Goal: Task Accomplishment & Management: Use online tool/utility

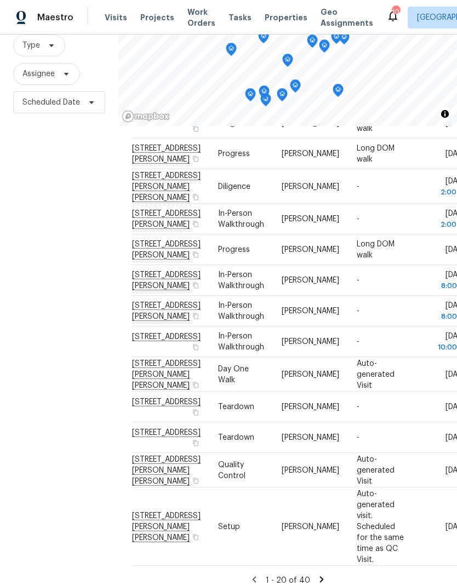
scroll to position [452, 0]
click at [0, 0] on icon at bounding box center [0, 0] width 0 height 0
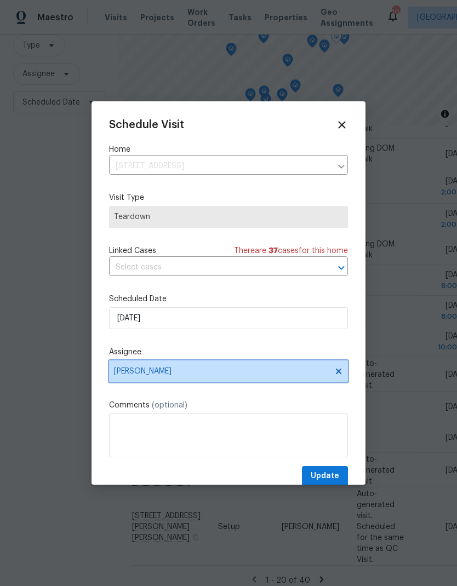
click at [338, 371] on icon at bounding box center [338, 371] width 9 height 9
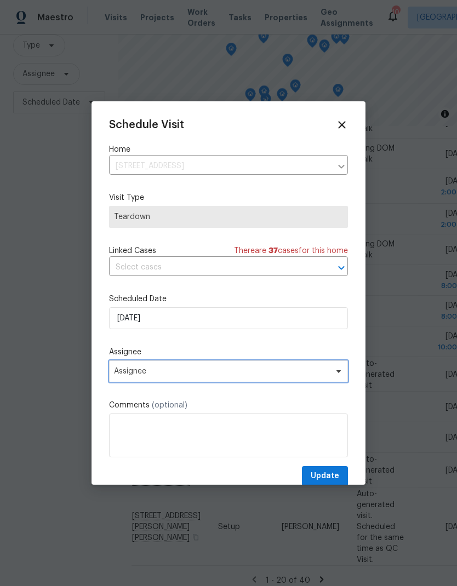
click at [246, 376] on span "Assignee" at bounding box center [221, 371] width 215 height 9
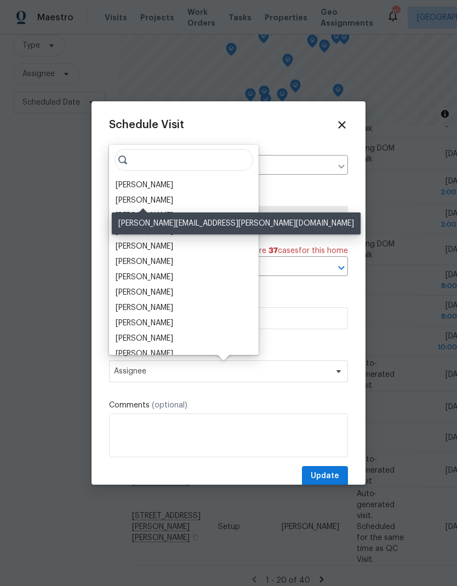
click at [129, 202] on div "[PERSON_NAME]" at bounding box center [144, 200] width 57 height 11
click at [128, 201] on label "Visit Type" at bounding box center [228, 197] width 239 height 11
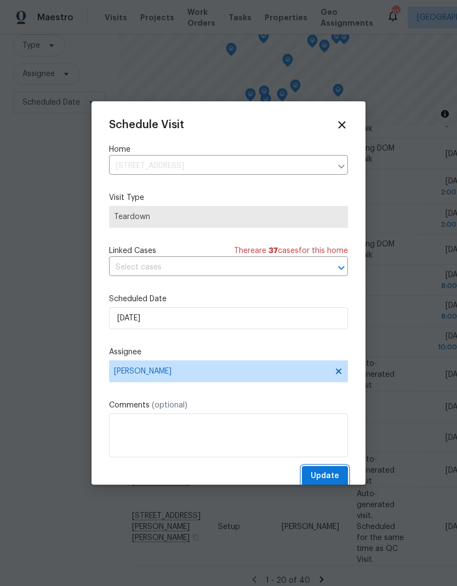
click at [323, 477] on span "Update" at bounding box center [324, 476] width 28 height 14
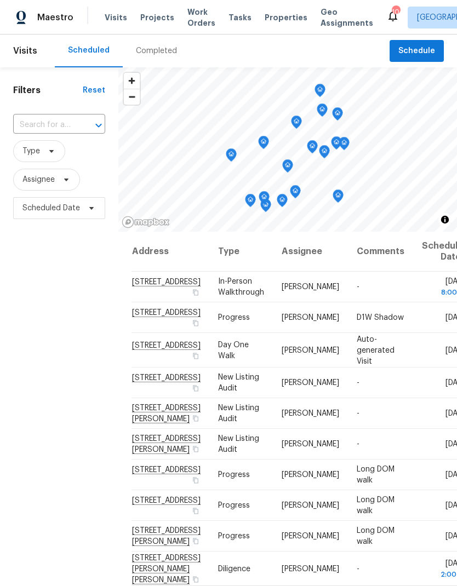
scroll to position [0, 0]
click at [153, 15] on span "Projects" at bounding box center [157, 17] width 34 height 11
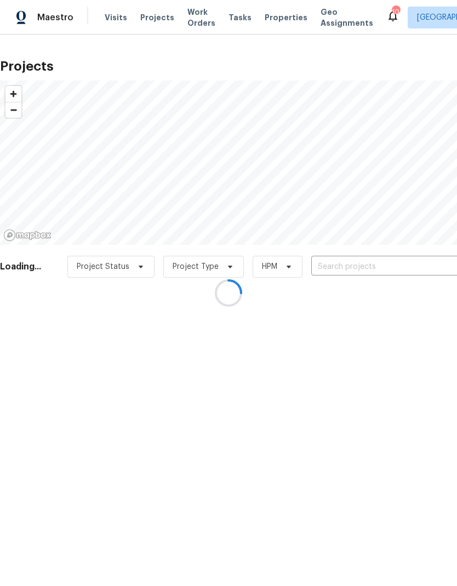
click at [113, 16] on div at bounding box center [228, 293] width 457 height 586
click at [113, 19] on div at bounding box center [228, 293] width 457 height 586
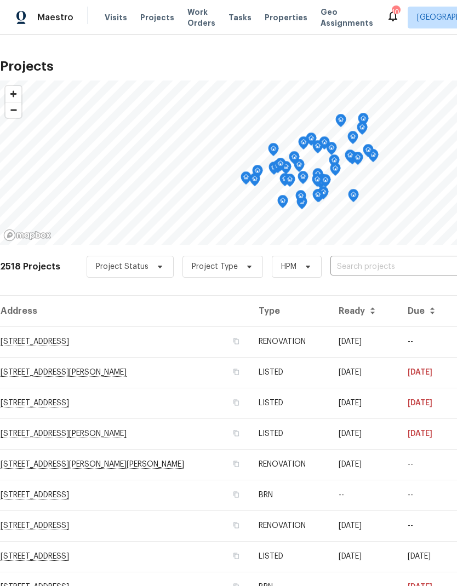
click at [117, 16] on span "Visits" at bounding box center [116, 17] width 22 height 11
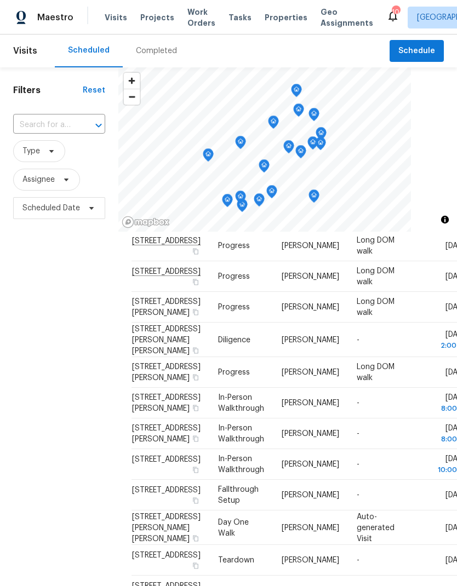
scroll to position [452, 0]
click at [0, 0] on icon at bounding box center [0, 0] width 0 height 0
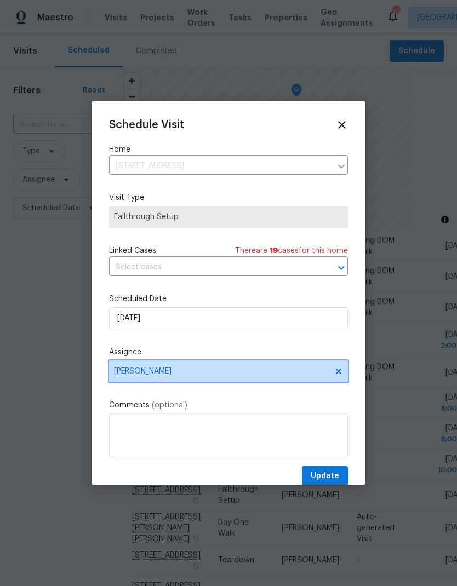
click at [331, 375] on span at bounding box center [337, 371] width 12 height 9
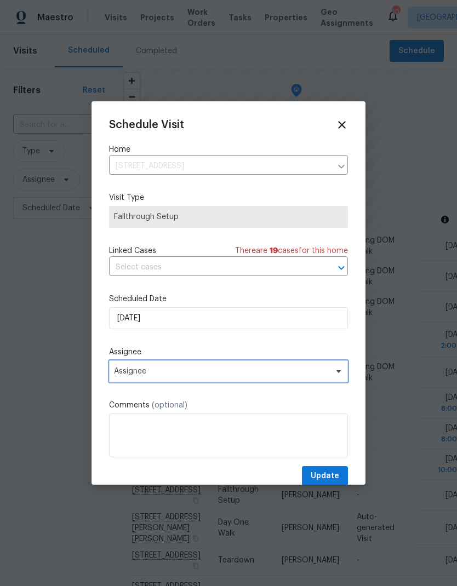
click at [327, 379] on span "Assignee" at bounding box center [228, 371] width 239 height 22
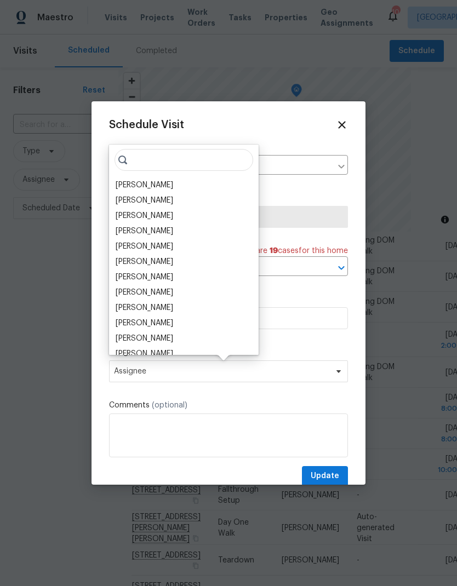
click at [149, 197] on div "[PERSON_NAME]" at bounding box center [144, 200] width 57 height 11
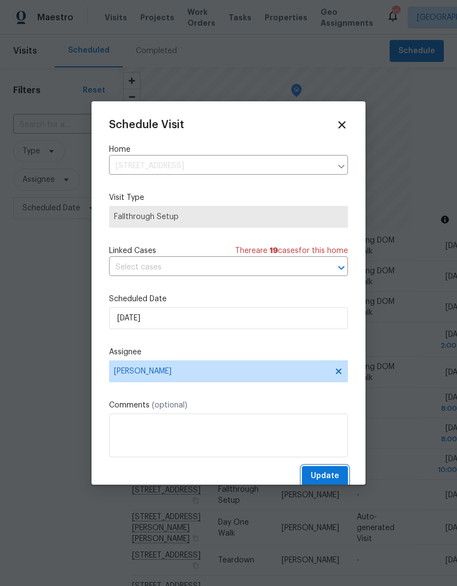
click at [334, 473] on span "Update" at bounding box center [324, 476] width 28 height 14
